Goal: Information Seeking & Learning: Learn about a topic

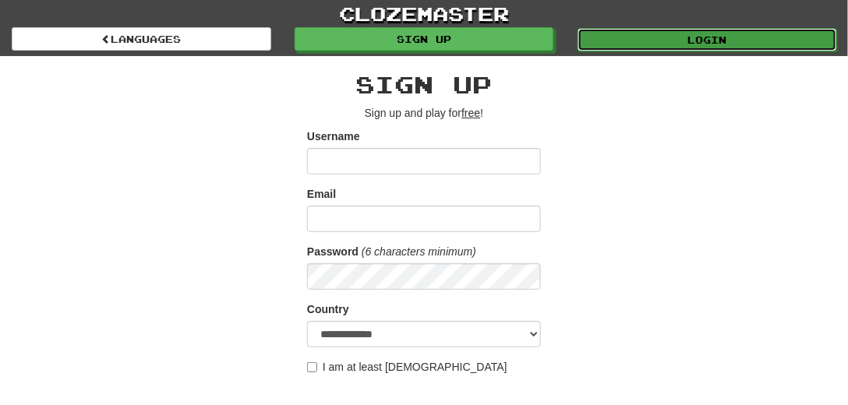
click at [727, 36] on link "Login" at bounding box center [708, 39] width 260 height 23
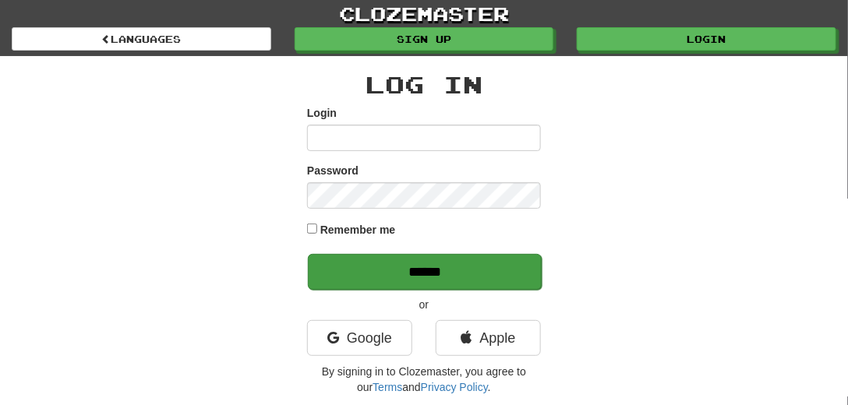
type input "*********"
click at [407, 267] on input "******" at bounding box center [425, 272] width 234 height 36
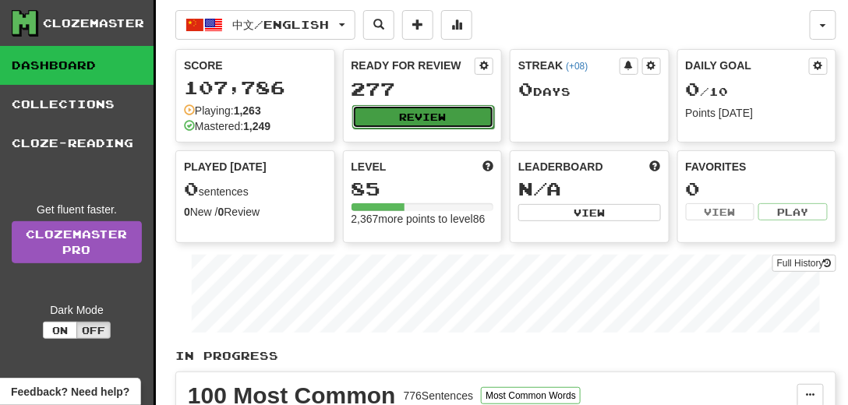
click at [447, 113] on button "Review" at bounding box center [423, 116] width 143 height 23
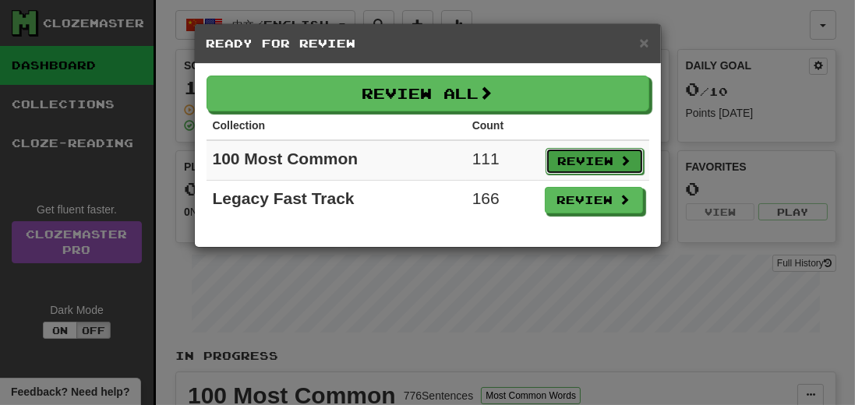
click at [599, 153] on button "Review" at bounding box center [595, 161] width 98 height 27
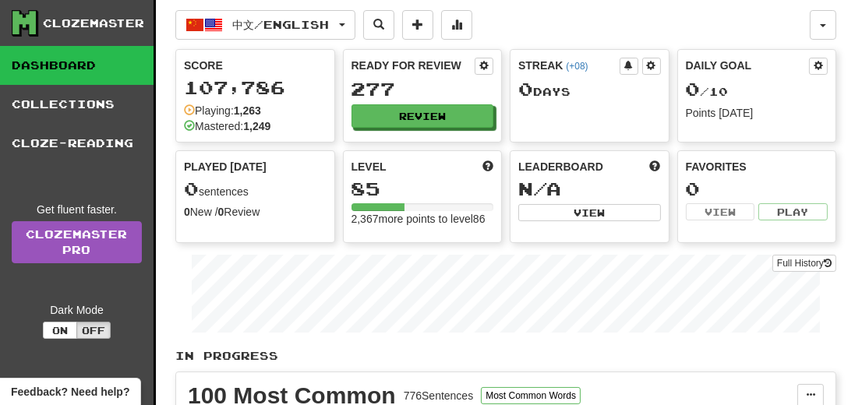
select select "**"
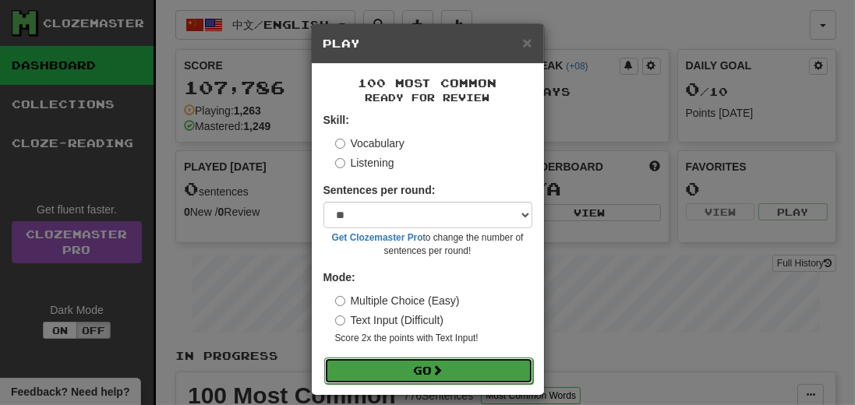
click at [423, 368] on button "Go" at bounding box center [428, 371] width 209 height 27
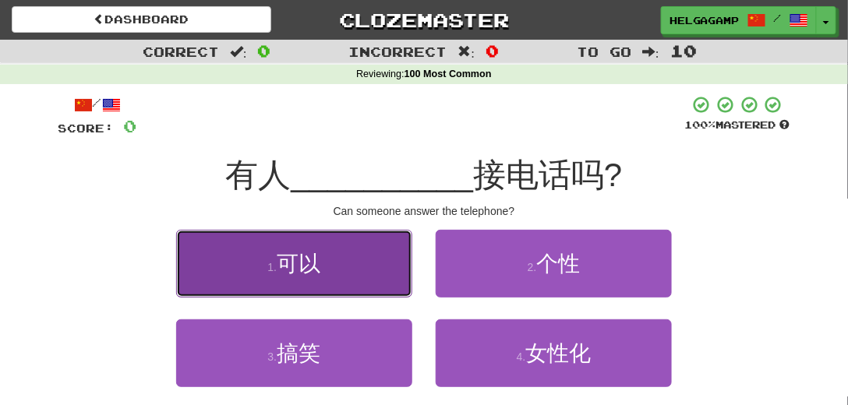
click at [278, 263] on span "可以" at bounding box center [299, 264] width 44 height 24
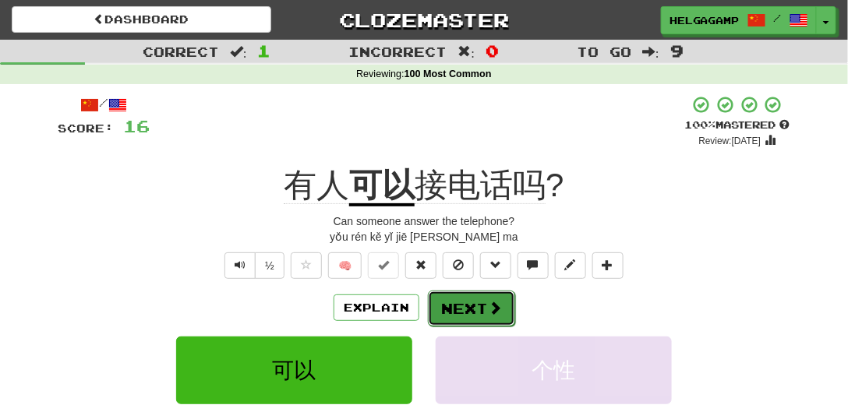
click at [460, 317] on button "Next" at bounding box center [471, 309] width 87 height 36
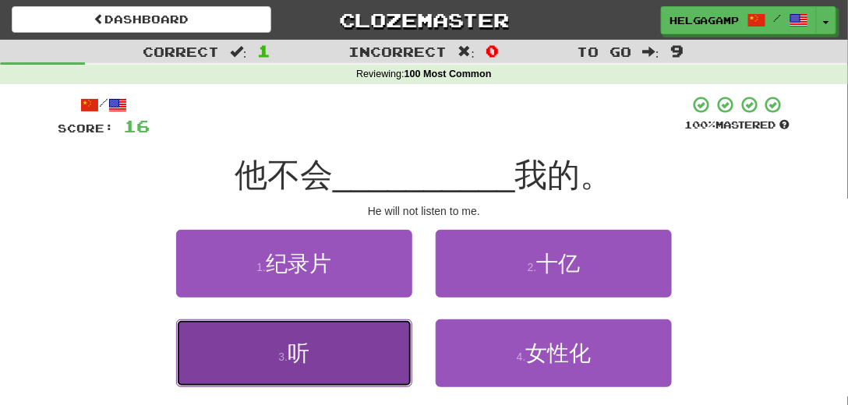
click at [315, 356] on button "3 . 听" at bounding box center [294, 354] width 236 height 68
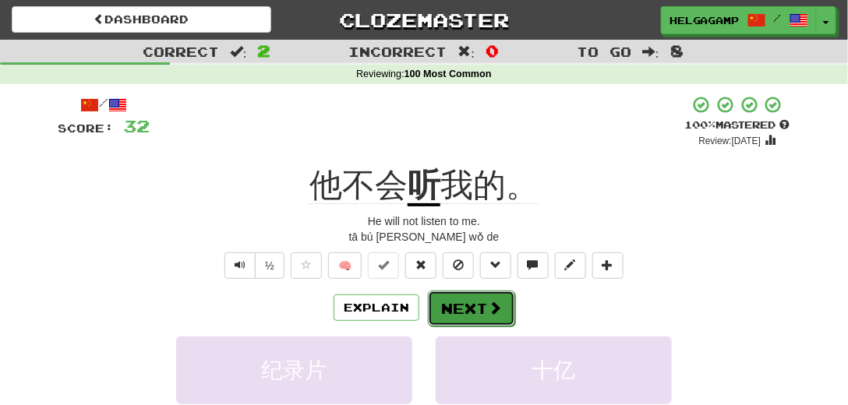
click at [468, 293] on button "Next" at bounding box center [471, 309] width 87 height 36
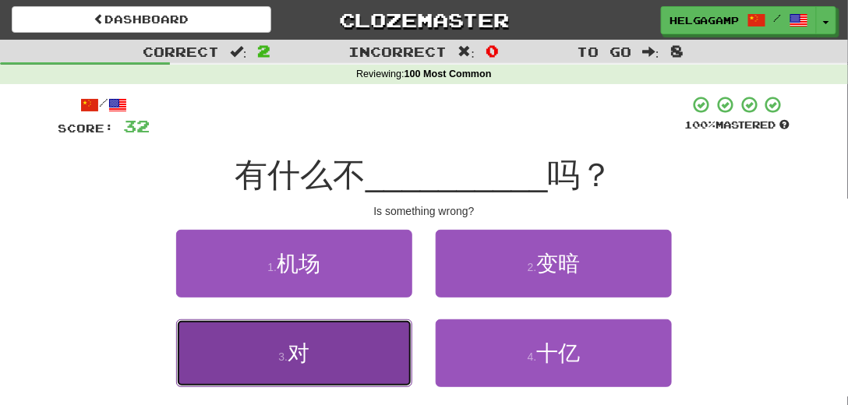
click at [322, 352] on button "3 . 对" at bounding box center [294, 354] width 236 height 68
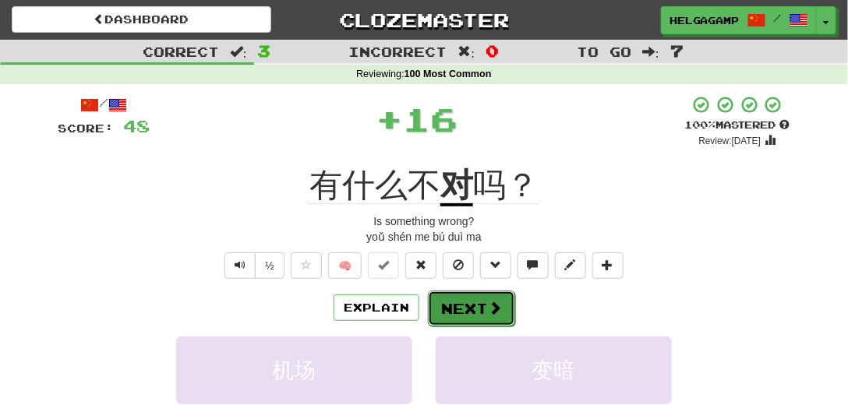
click at [468, 324] on button "Next" at bounding box center [471, 309] width 87 height 36
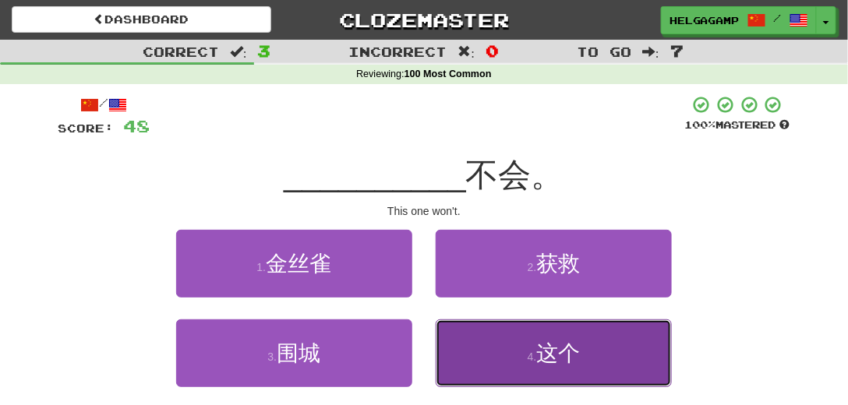
click at [544, 363] on span "这个" at bounding box center [558, 354] width 44 height 24
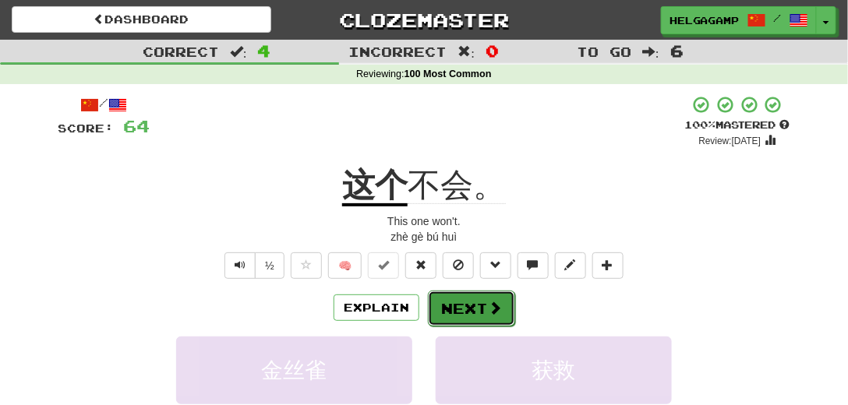
click at [469, 310] on button "Next" at bounding box center [471, 309] width 87 height 36
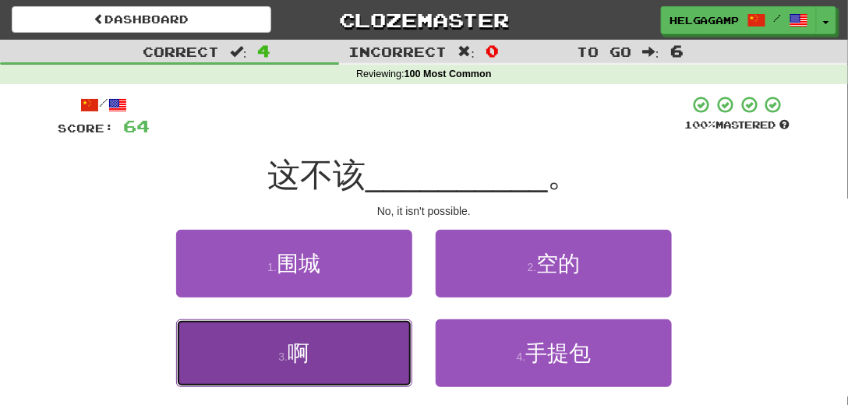
click at [304, 356] on span "啊" at bounding box center [299, 354] width 22 height 24
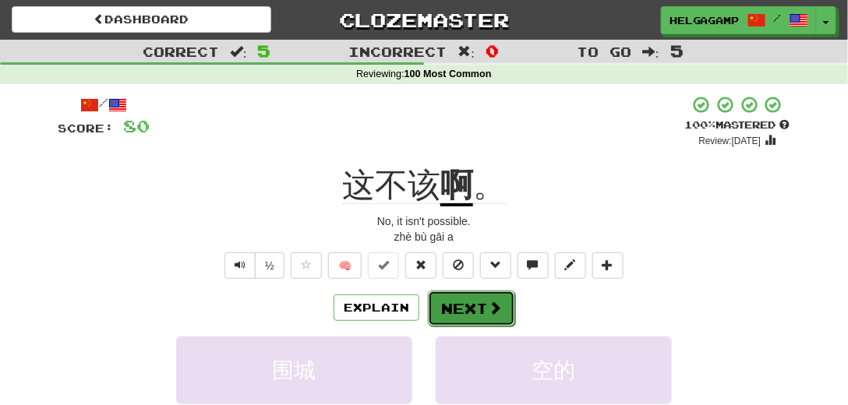
click at [480, 321] on button "Next" at bounding box center [471, 309] width 87 height 36
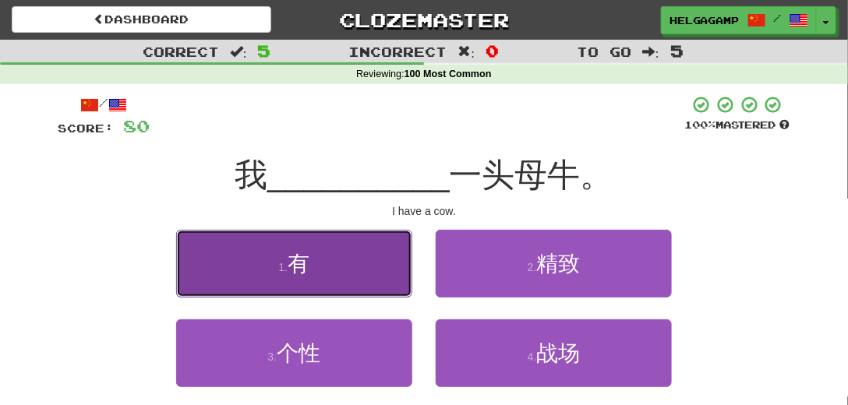
click at [327, 268] on button "1 . 有" at bounding box center [294, 264] width 236 height 68
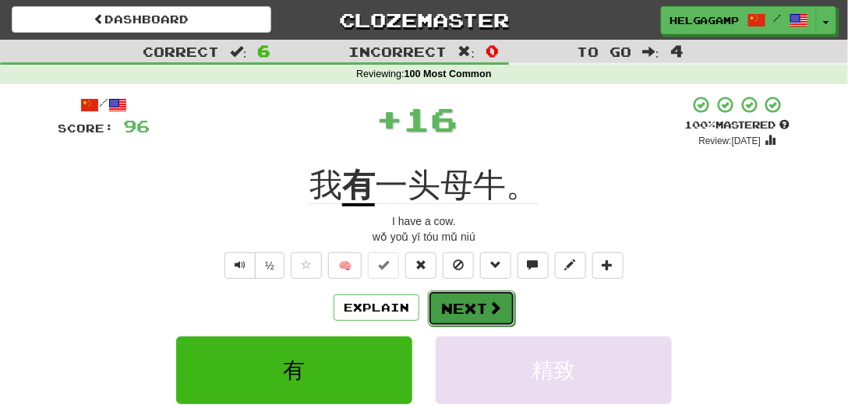
click at [480, 299] on button "Next" at bounding box center [471, 309] width 87 height 36
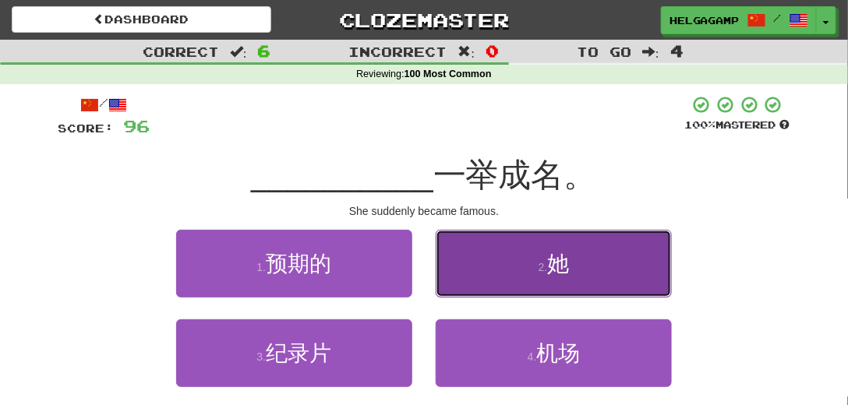
click at [560, 259] on span "她" at bounding box center [558, 264] width 22 height 24
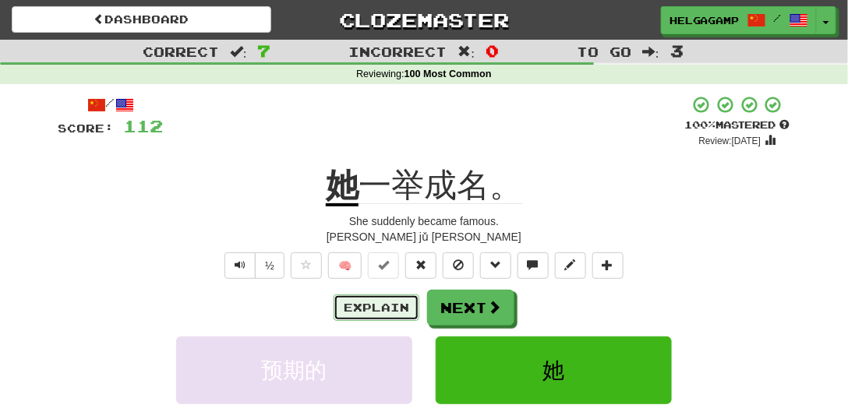
click at [389, 309] on button "Explain" at bounding box center [377, 308] width 86 height 27
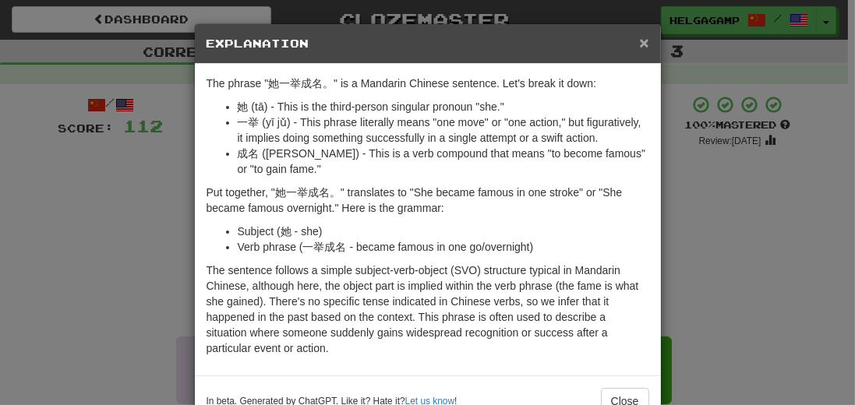
click at [640, 41] on span "×" at bounding box center [643, 43] width 9 height 18
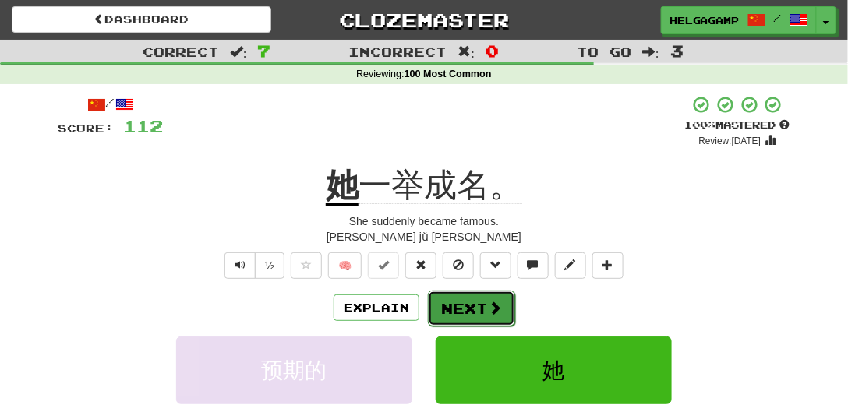
click at [472, 307] on button "Next" at bounding box center [471, 309] width 87 height 36
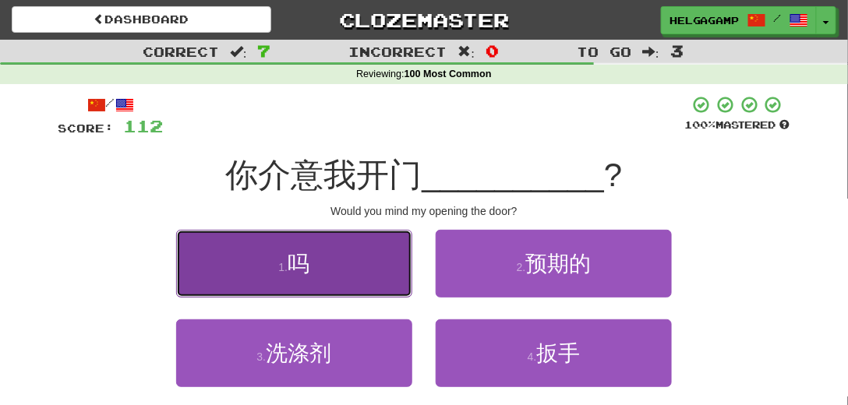
click at [277, 257] on button "1 . 吗" at bounding box center [294, 264] width 236 height 68
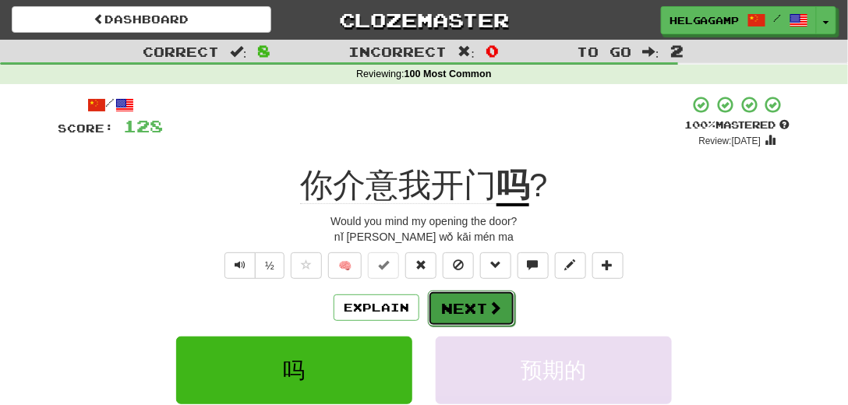
click at [493, 315] on span at bounding box center [495, 308] width 14 height 14
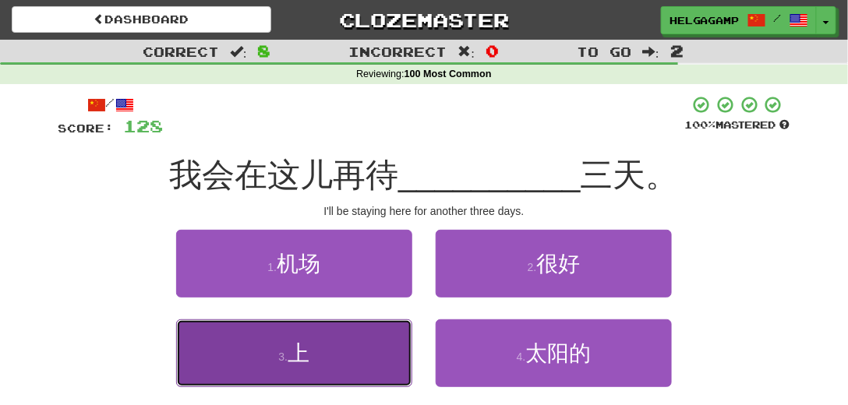
click at [296, 351] on span "上" at bounding box center [299, 354] width 22 height 24
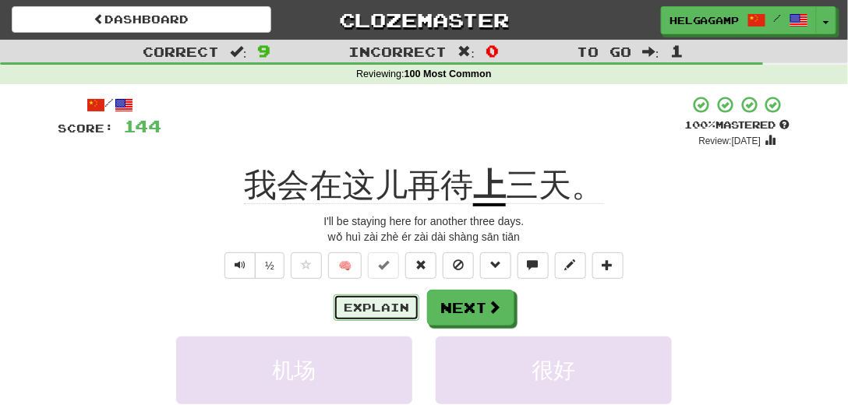
click at [370, 310] on button "Explain" at bounding box center [377, 308] width 86 height 27
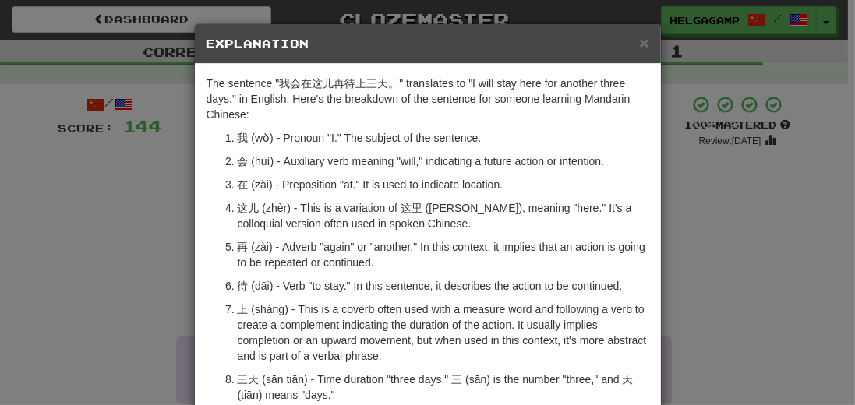
click at [643, 51] on div "× Explanation" at bounding box center [428, 44] width 466 height 40
click at [639, 41] on span "×" at bounding box center [643, 43] width 9 height 18
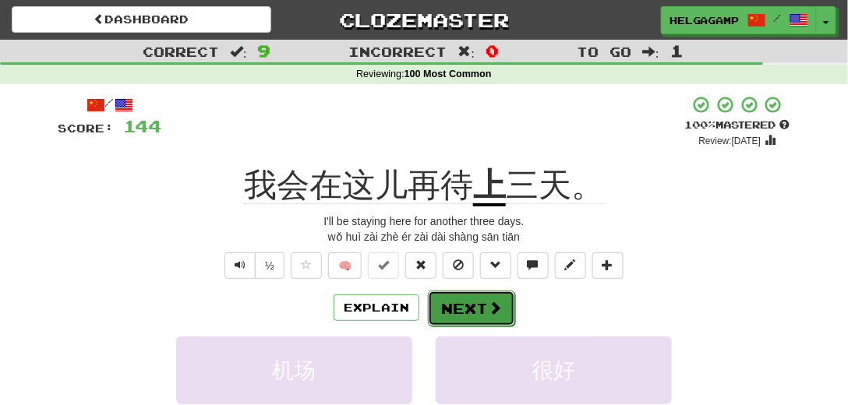
click at [469, 313] on button "Next" at bounding box center [471, 309] width 87 height 36
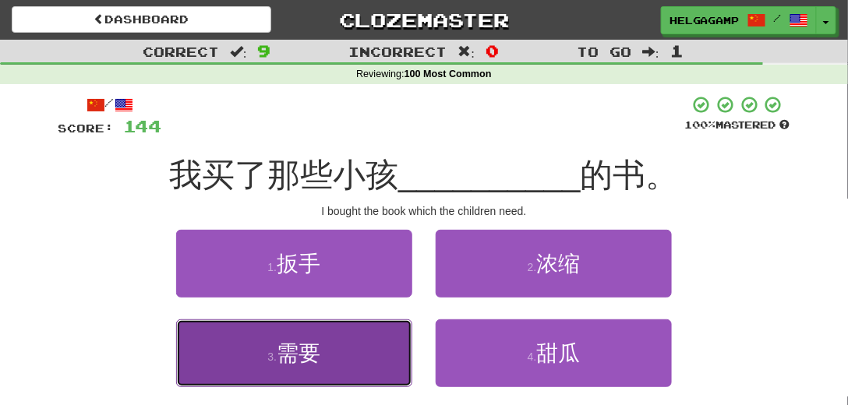
click at [316, 356] on span "需要" at bounding box center [299, 354] width 44 height 24
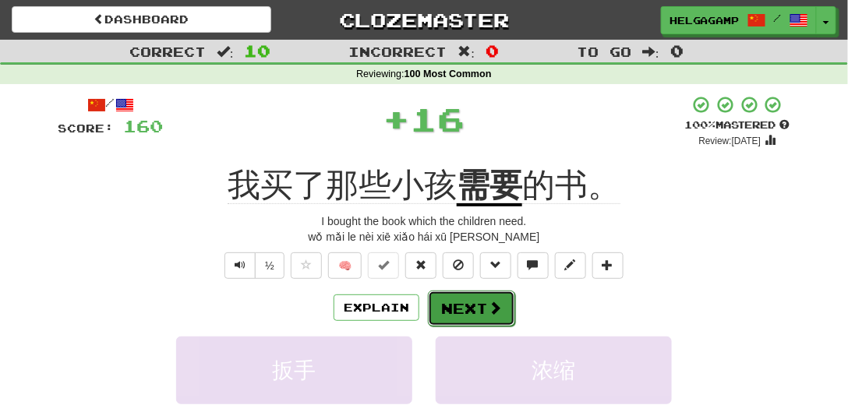
click at [471, 320] on button "Next" at bounding box center [471, 309] width 87 height 36
